Goal: Navigation & Orientation: Find specific page/section

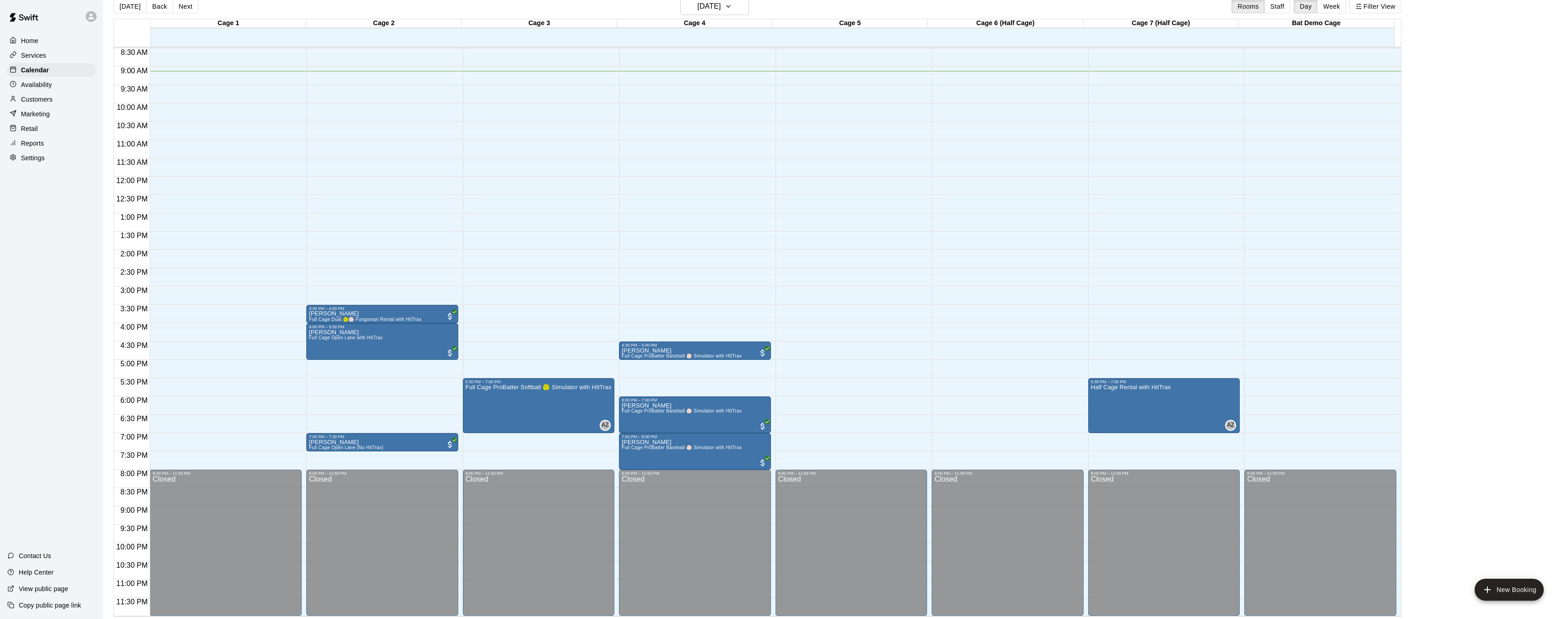
scroll to position [13, 0]
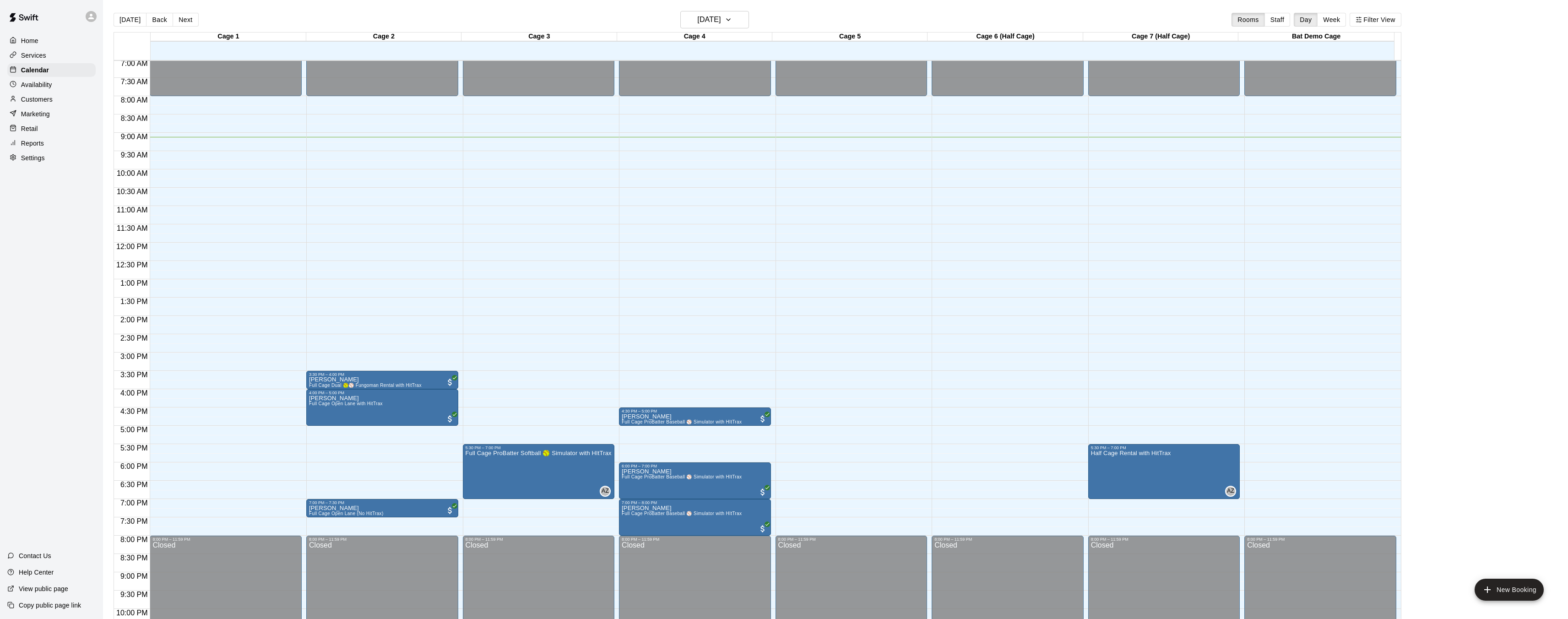
scroll to position [260, 0]
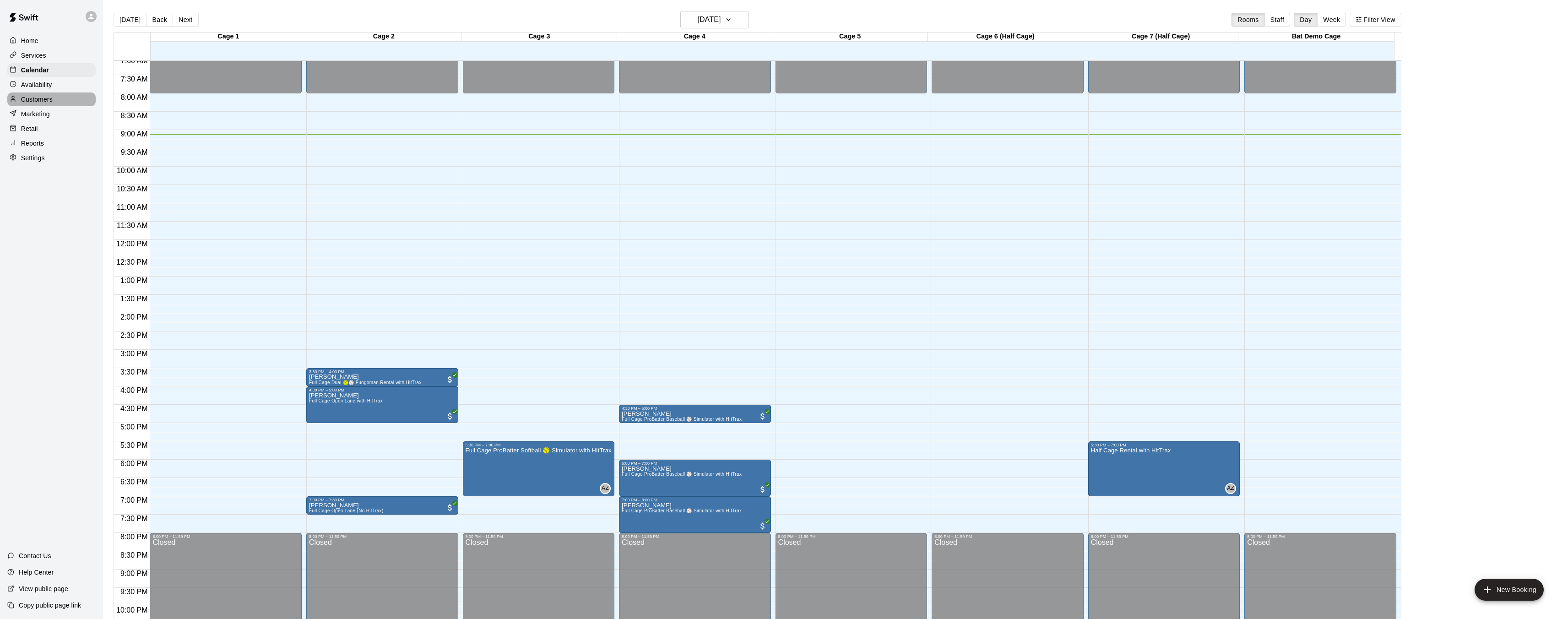
click at [55, 96] on div "Customers" at bounding box center [51, 99] width 88 height 14
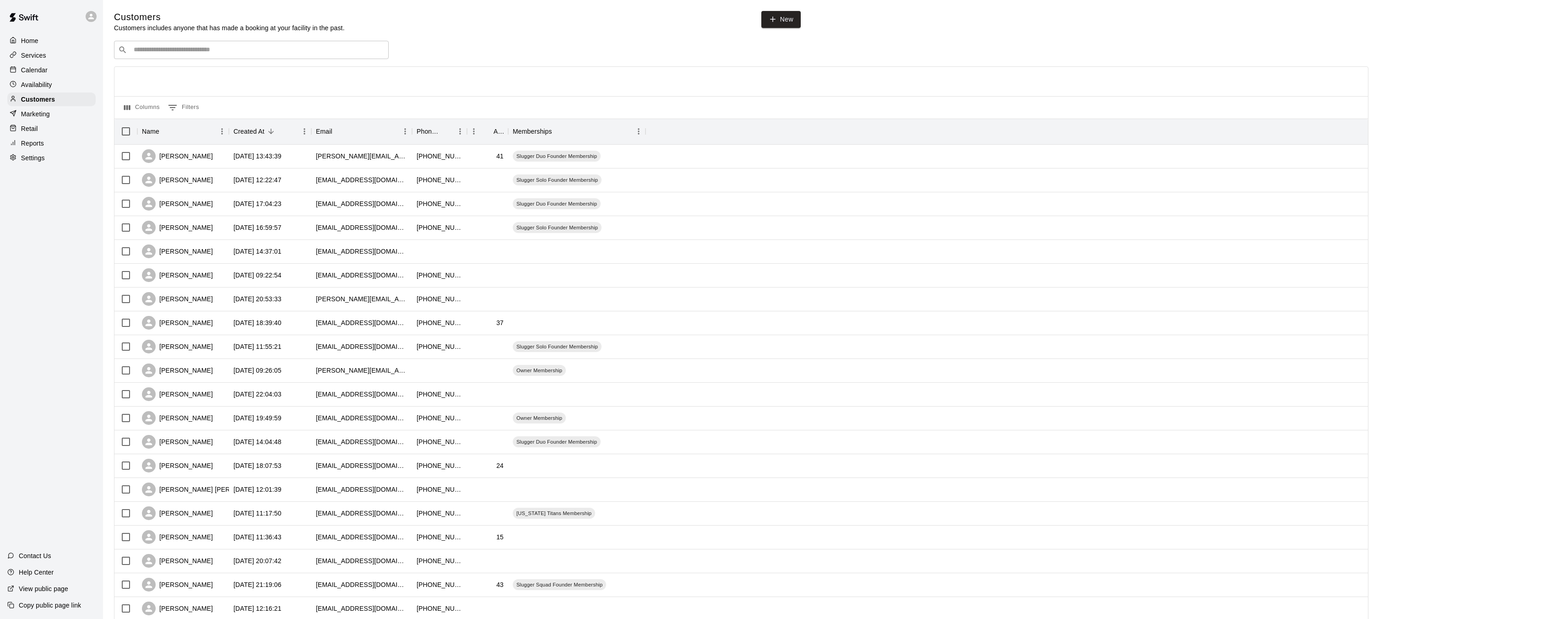
click at [40, 69] on p "Calendar" at bounding box center [34, 70] width 27 height 9
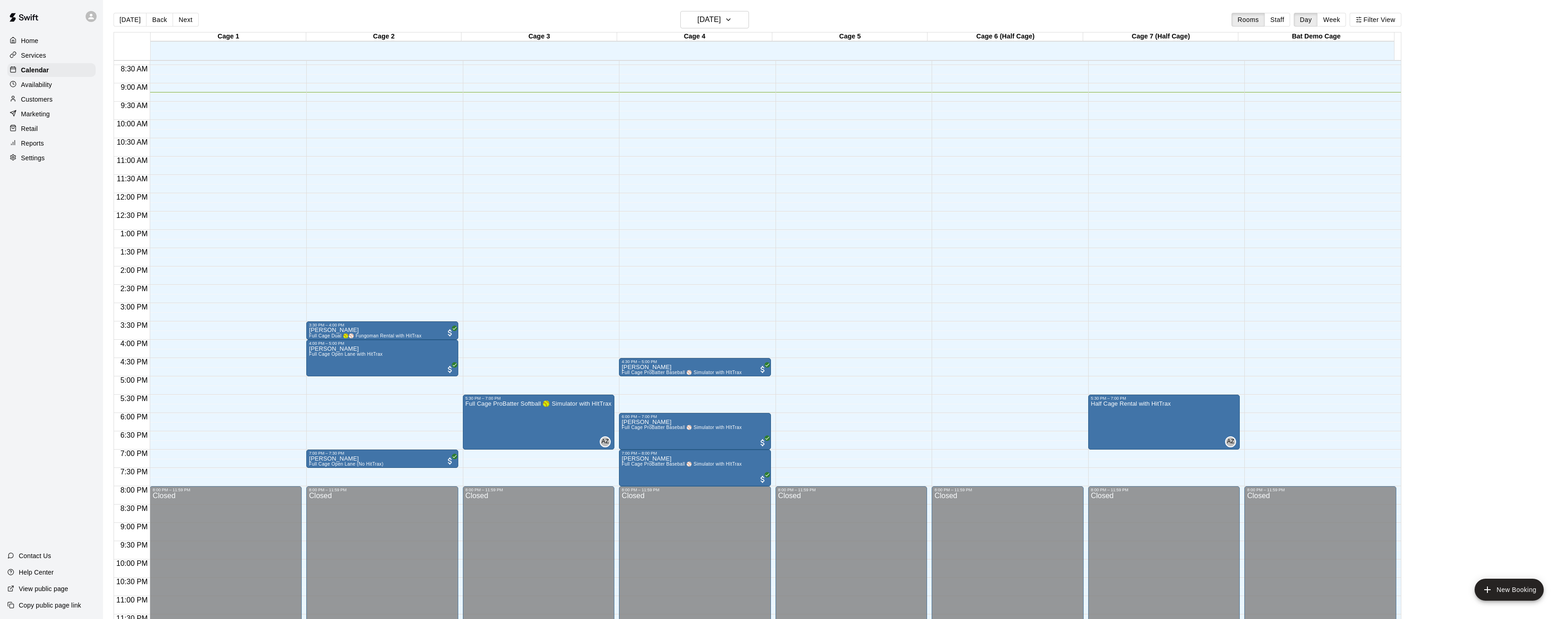
scroll to position [310, 0]
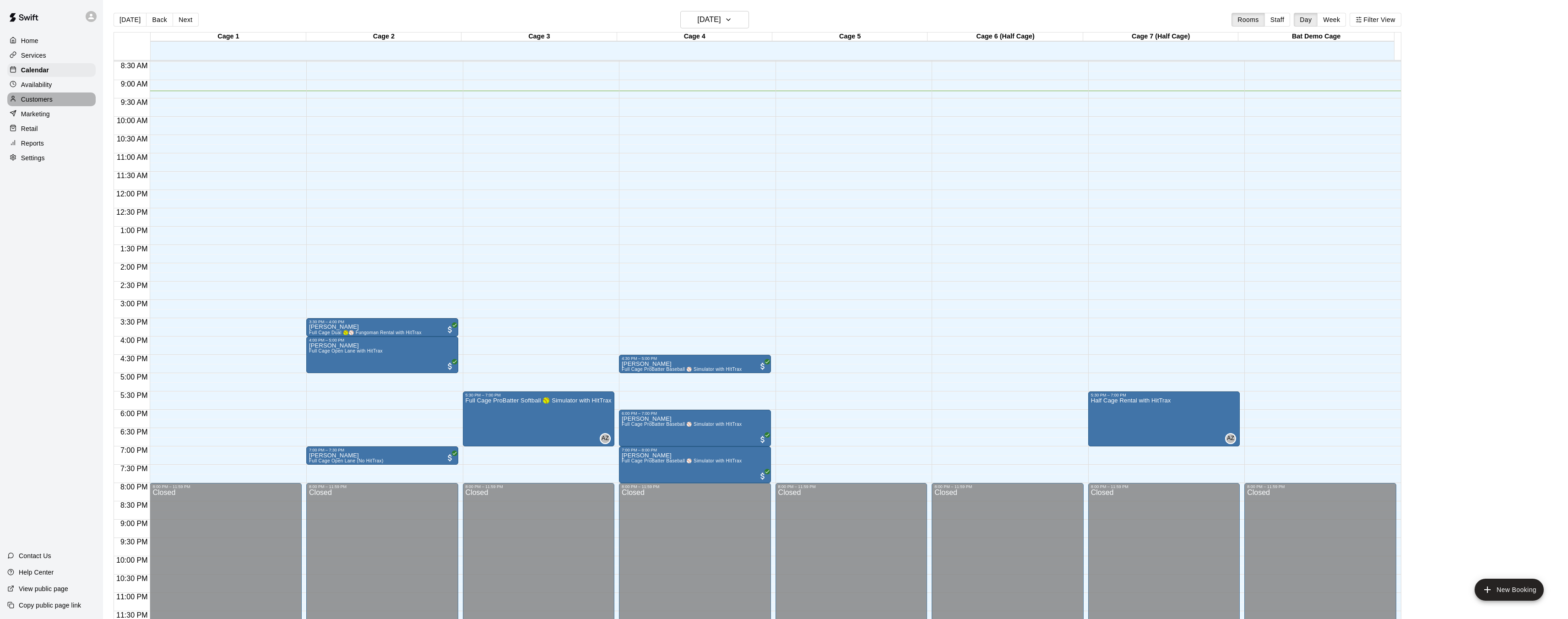
click at [57, 103] on div "Customers" at bounding box center [51, 99] width 88 height 14
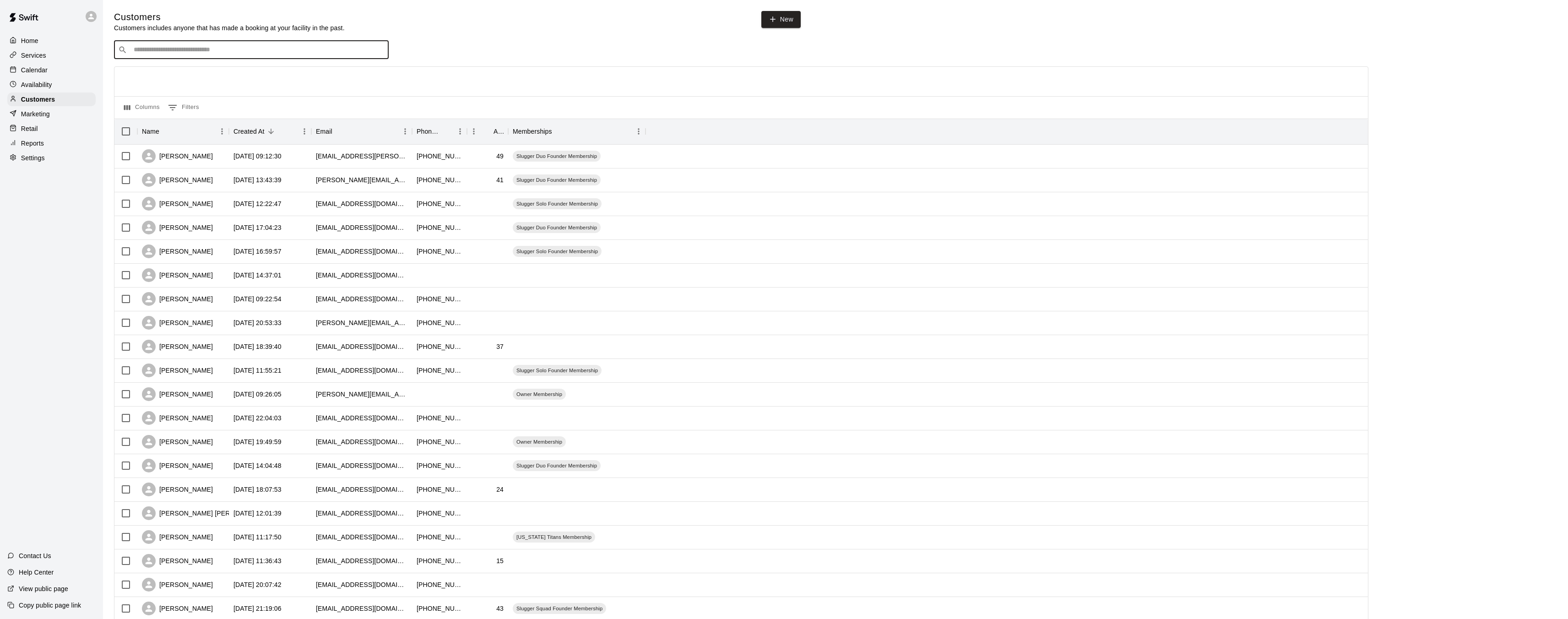
click at [177, 54] on input "Search customers by name or email" at bounding box center [258, 50] width 253 height 9
click at [49, 71] on div "Calendar" at bounding box center [51, 70] width 88 height 14
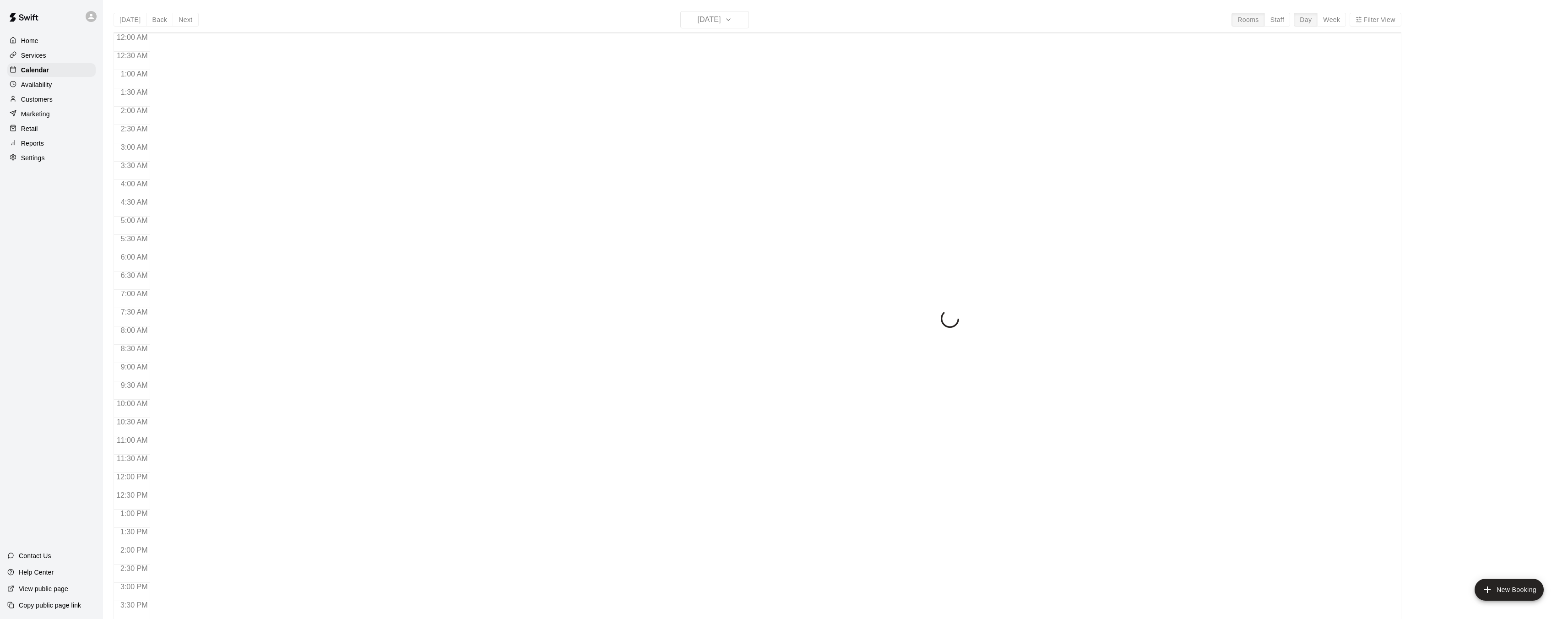
scroll to position [283, 0]
